Goal: Task Accomplishment & Management: Complete application form

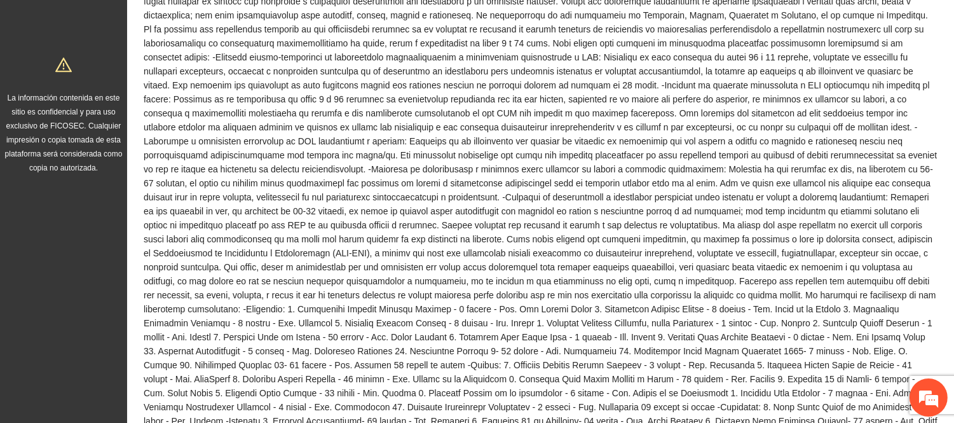
scroll to position [494, 0]
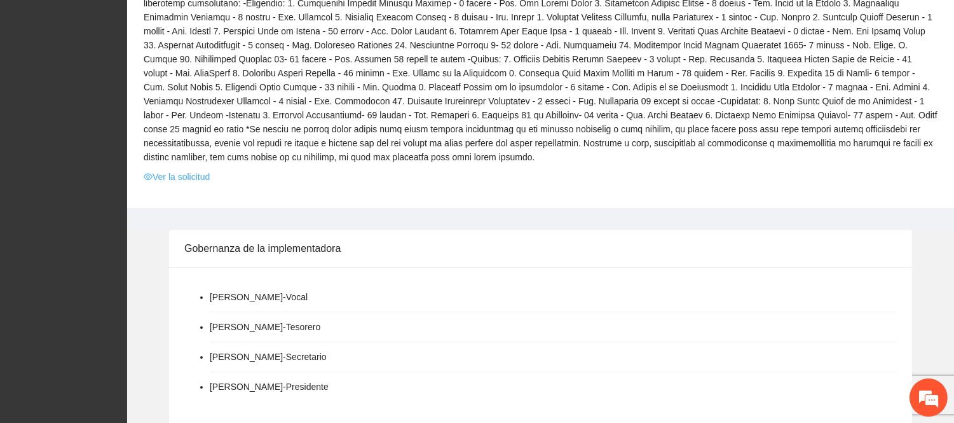
click at [170, 170] on link "Ver la solicitud" at bounding box center [177, 177] width 66 height 14
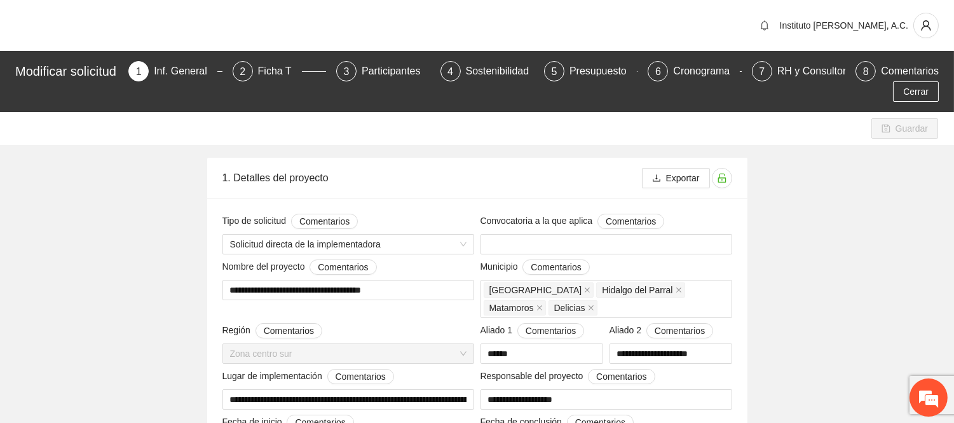
type input "**********"
click at [767, 74] on div "7" at bounding box center [762, 71] width 20 height 20
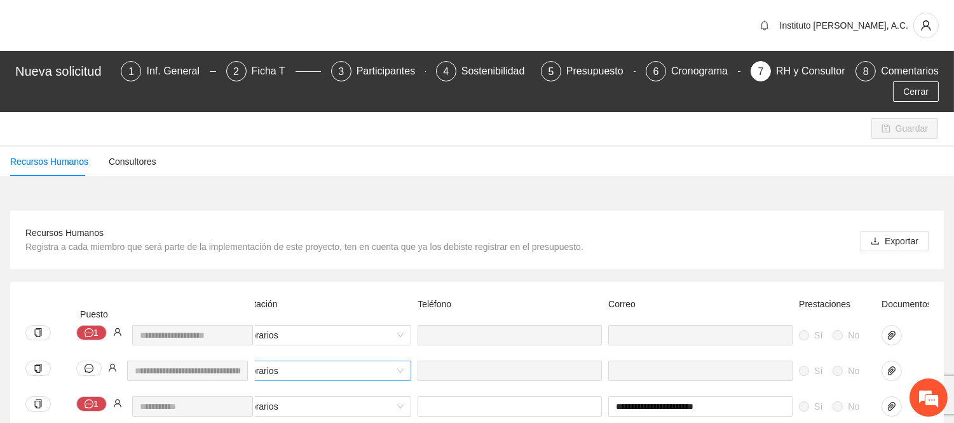
scroll to position [0, 538]
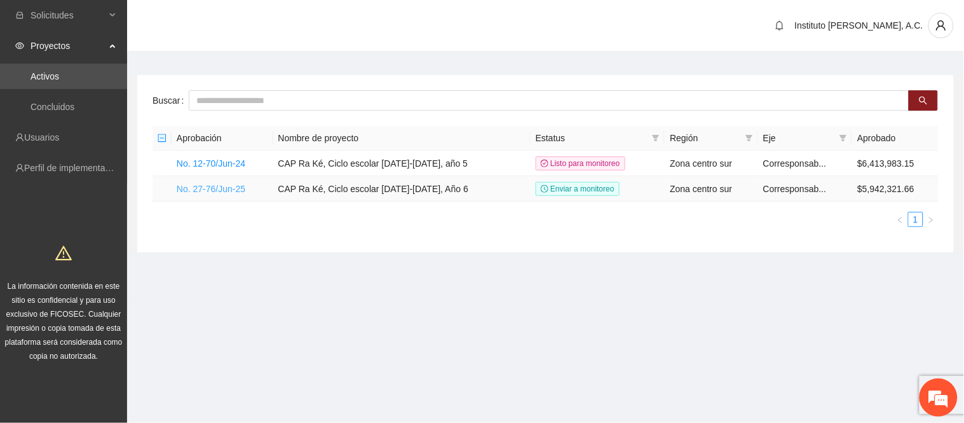
click at [221, 187] on link "No. 27-76/Jun-25" at bounding box center [211, 189] width 69 height 10
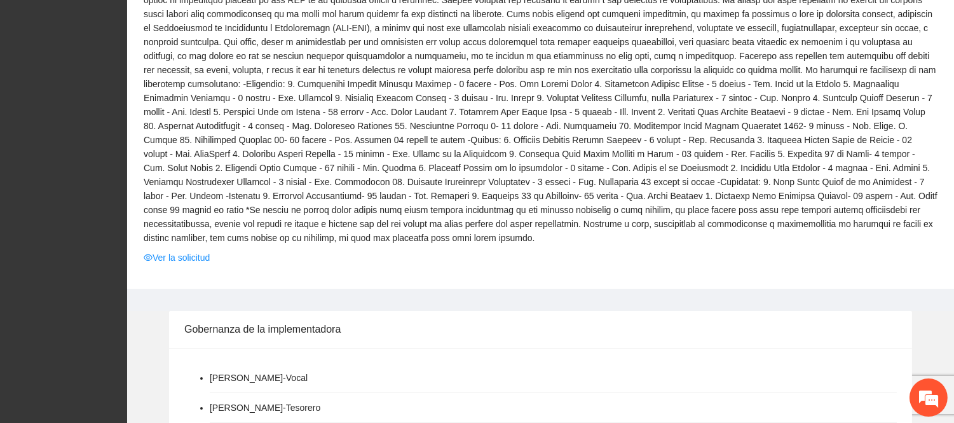
scroll to position [423, 0]
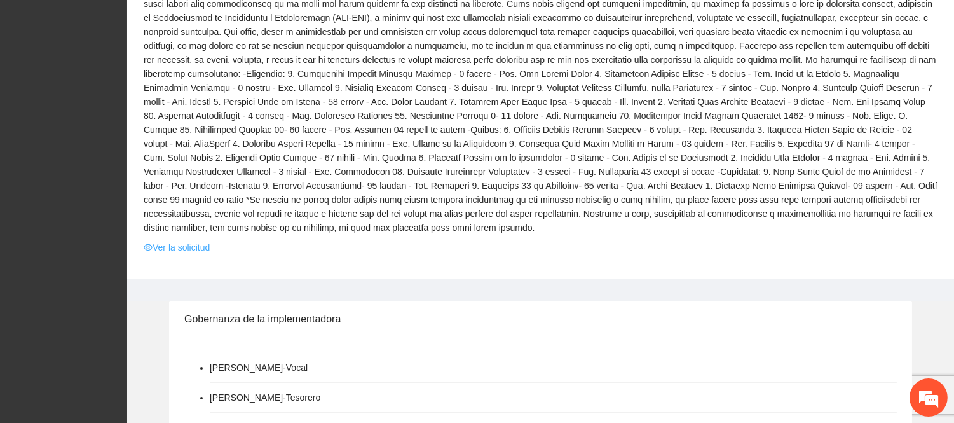
click at [191, 240] on link "Ver la solicitud" at bounding box center [177, 247] width 66 height 14
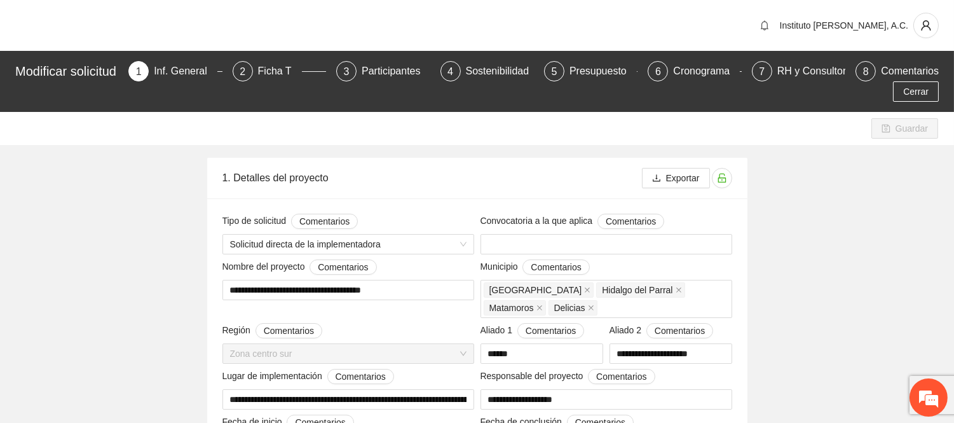
type input "**********"
click at [816, 66] on div "RH y Consultores" at bounding box center [823, 71] width 90 height 20
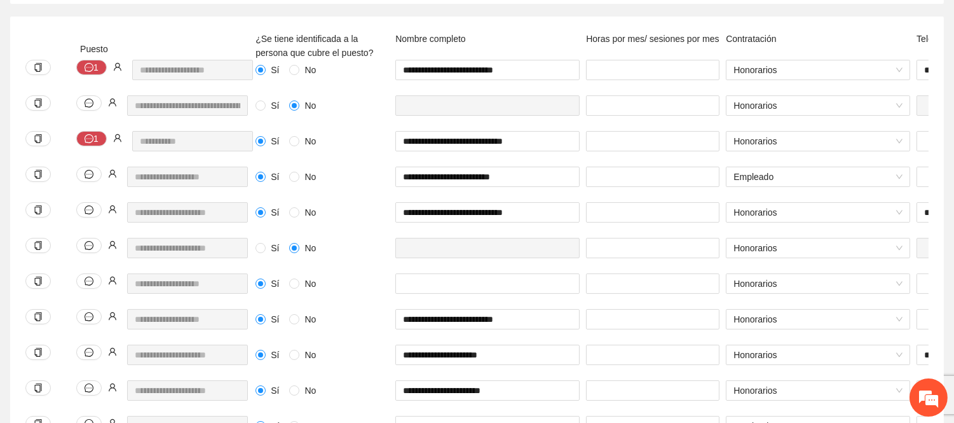
scroll to position [1227, 0]
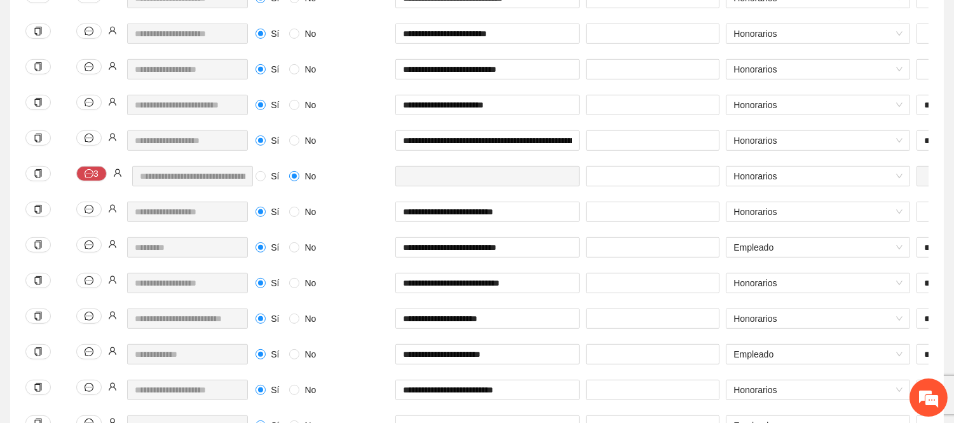
click at [376, 215] on div "Sí No" at bounding box center [323, 212] width 134 height 14
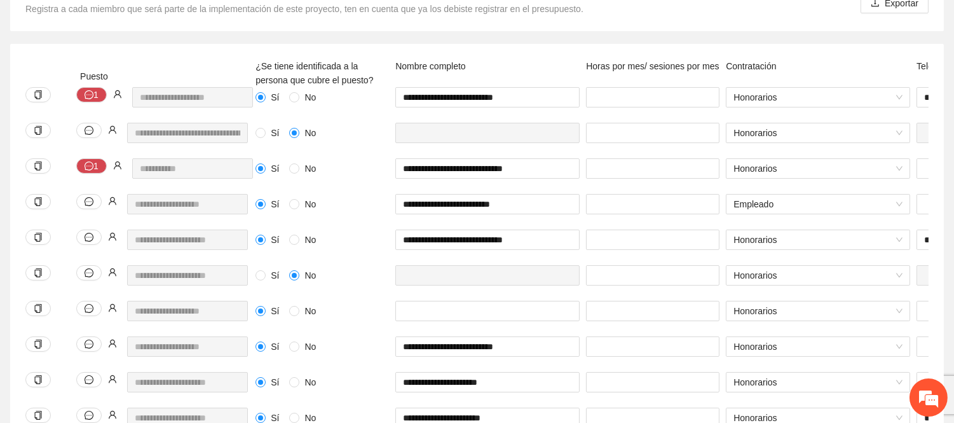
scroll to position [0, 0]
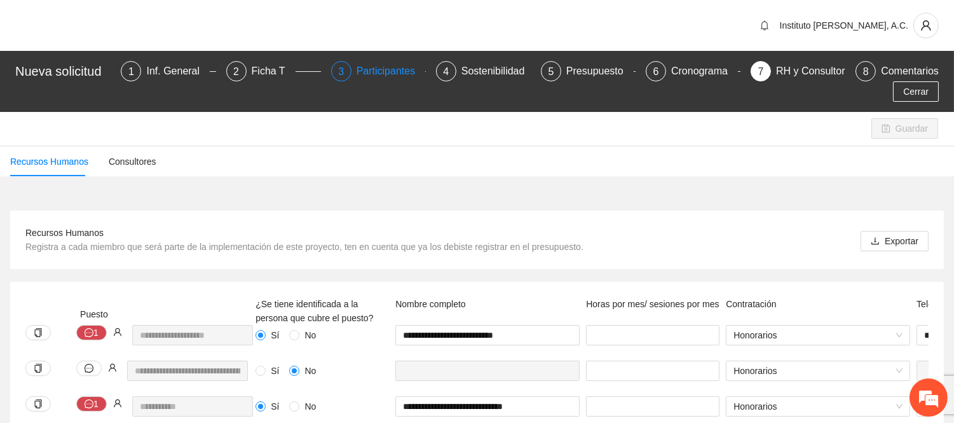
click at [395, 72] on div "Participantes" at bounding box center [391, 71] width 69 height 20
